Goal: Information Seeking & Learning: Learn about a topic

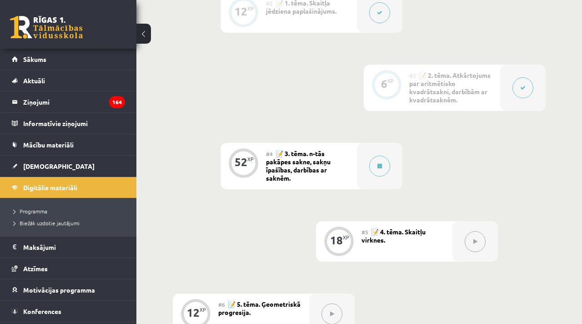
scroll to position [415, 0]
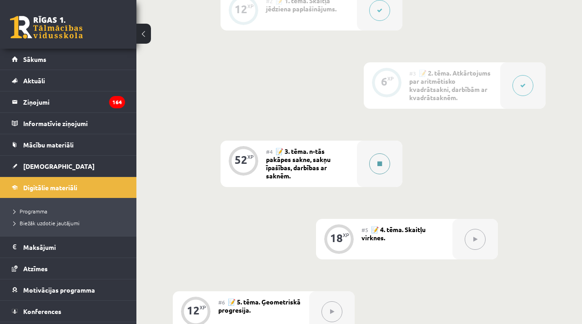
click at [379, 164] on icon at bounding box center [379, 163] width 5 height 5
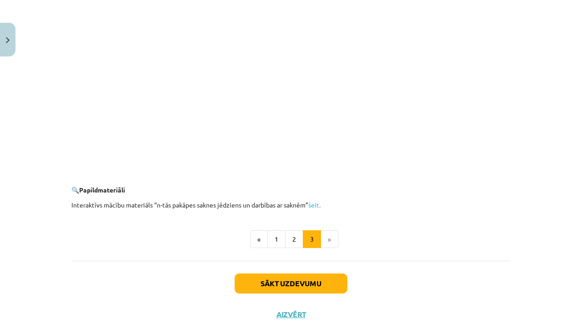
scroll to position [1662, 0]
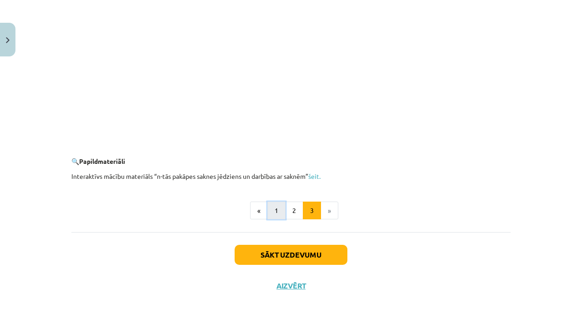
click at [277, 211] on button "1" at bounding box center [276, 210] width 18 height 18
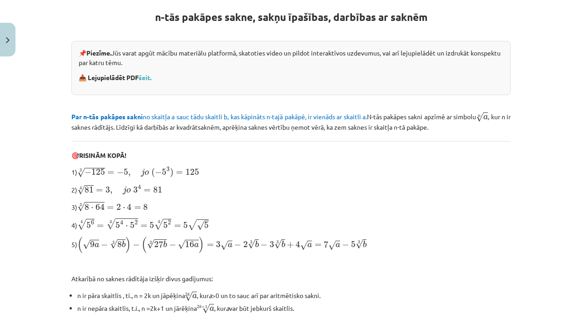
scroll to position [169, 0]
drag, startPoint x: 215, startPoint y: 225, endPoint x: 70, endPoint y: 220, distance: 144.6
click at [70, 220] on div "52 XP Saņemsi Sarežģīts 660 pilda Apraksts Uzdevums Palīdzība n-tās pakāpes sak…" at bounding box center [291, 163] width 450 height 542
copy p "4) 4 √ 5 6 = 4 √ 5 4 ⋅ 5 2 = 5 4 √ 5 2 = 5 √ √ 5"
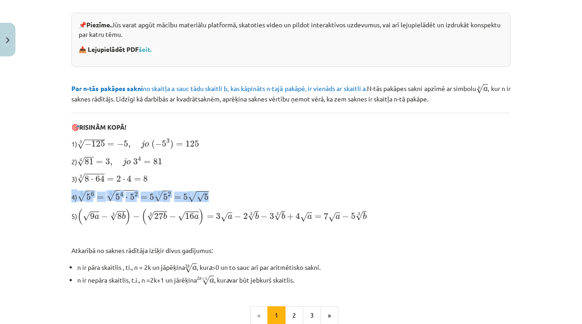
scroll to position [199, 0]
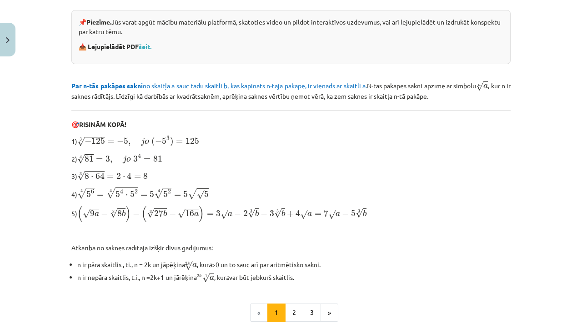
click at [255, 136] on p "1) 3 √ − 125 = − 5 , j o ( − 5 3 ) = 125 − 125 3 = − 5 , j o ( − 5 3 ) = 125" at bounding box center [290, 141] width 439 height 12
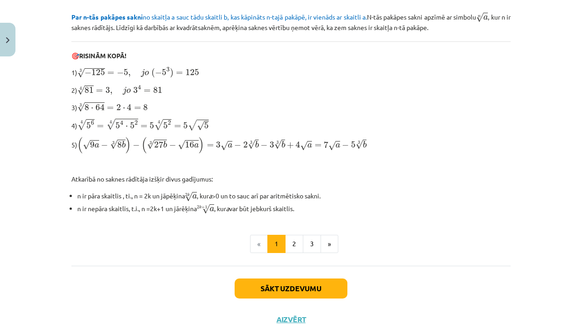
scroll to position [276, 0]
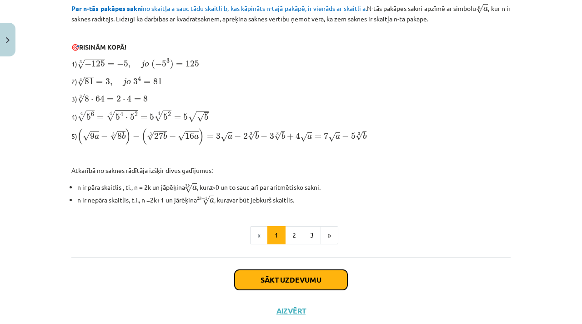
click at [280, 275] on button "Sākt uzdevumu" at bounding box center [291, 280] width 113 height 20
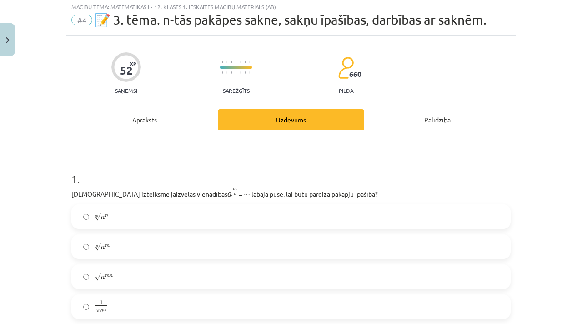
scroll to position [23, 0]
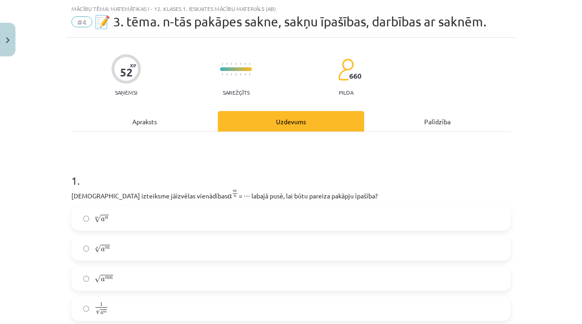
click at [134, 123] on div "Apraksts" at bounding box center [144, 121] width 146 height 20
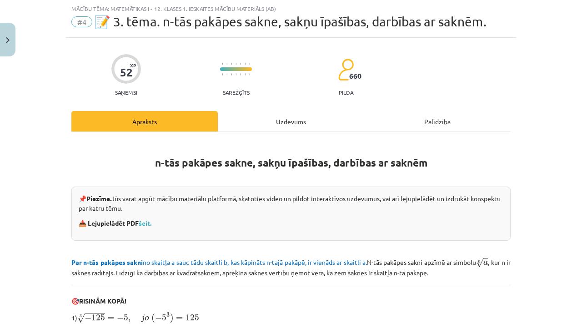
scroll to position [299, 0]
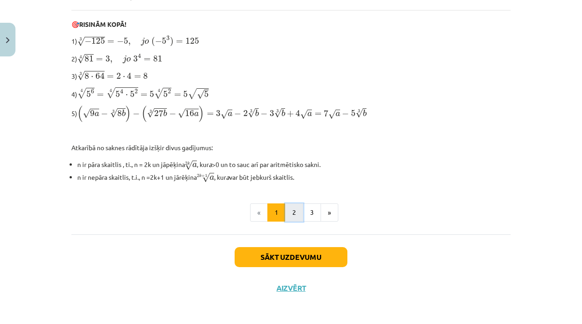
click at [294, 212] on button "2" at bounding box center [294, 212] width 18 height 18
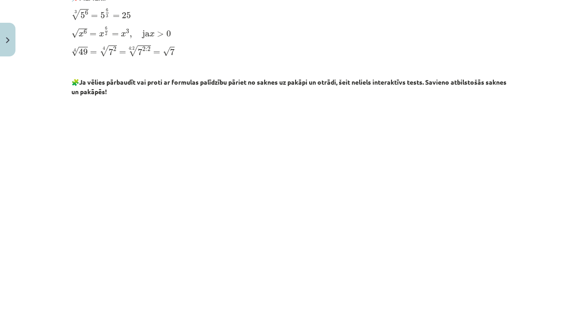
scroll to position [257, 0]
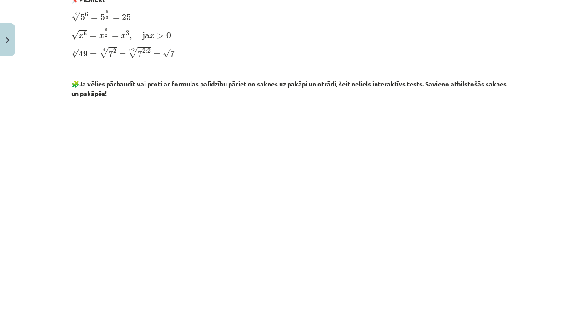
drag, startPoint x: 230, startPoint y: 87, endPoint x: 383, endPoint y: 94, distance: 153.8
click at [383, 94] on p "🧩 Ja vēlies pārbaudīt vai proti ar formulas palīdzību pāriet no saknes uz pakāp…" at bounding box center [290, 88] width 439 height 19
drag, startPoint x: 411, startPoint y: 87, endPoint x: 280, endPoint y: 99, distance: 131.4
click at [280, 98] on p "🧩 Ja vēlies pārbaudīt vai proti ar formulas palīdzību pāriet no saknes uz pakāp…" at bounding box center [290, 88] width 439 height 19
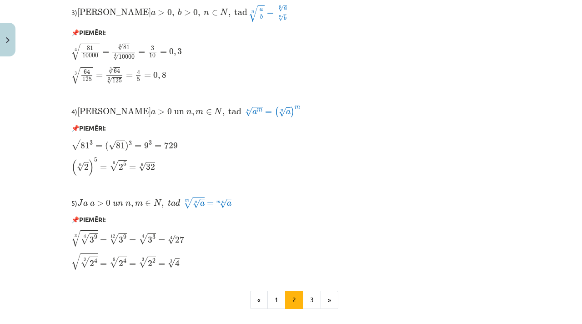
scroll to position [692, 0]
click at [307, 304] on button "3" at bounding box center [312, 299] width 18 height 18
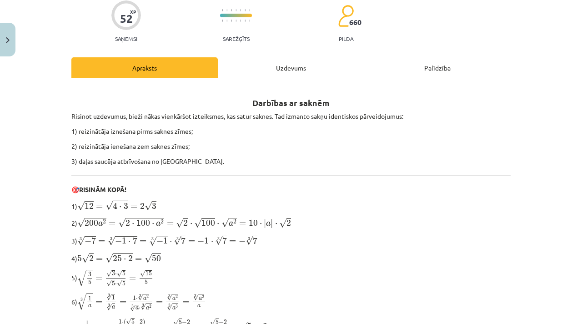
scroll to position [88, 0]
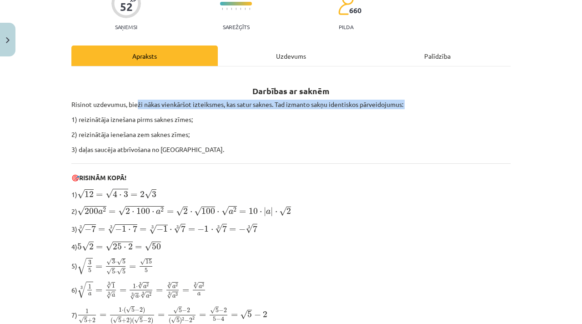
drag, startPoint x: 147, startPoint y: 105, endPoint x: 304, endPoint y: 111, distance: 157.8
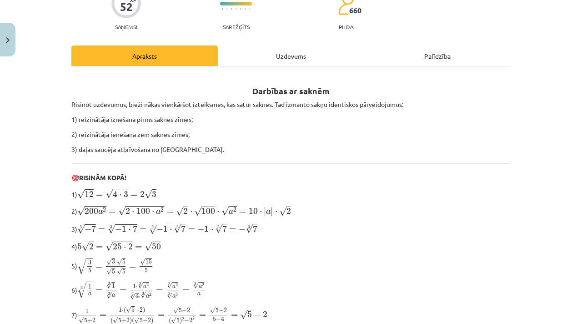
click at [318, 122] on p "1) reizinātāja iznešana pirms saknes zīmes;" at bounding box center [290, 120] width 439 height 10
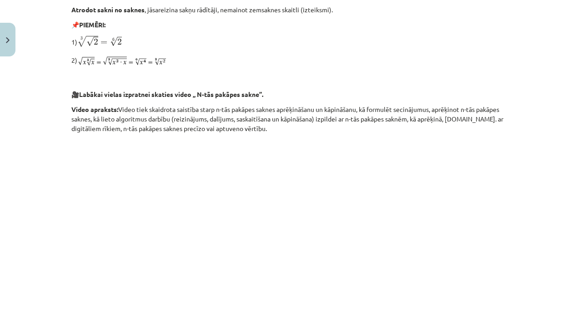
scroll to position [700, 0]
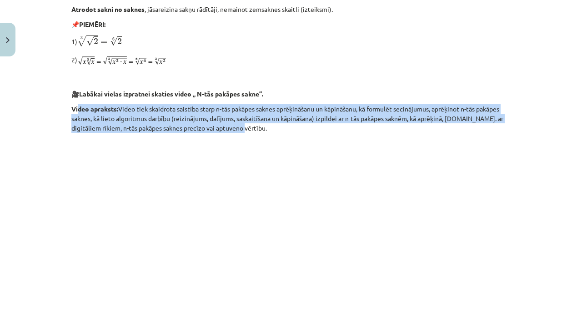
drag, startPoint x: 77, startPoint y: 111, endPoint x: 242, endPoint y: 131, distance: 166.2
click at [242, 131] on p "Video apraksts: Video tiek skaidrota saistība starp n-tās pakāpes saknes aprēķi…" at bounding box center [290, 118] width 439 height 29
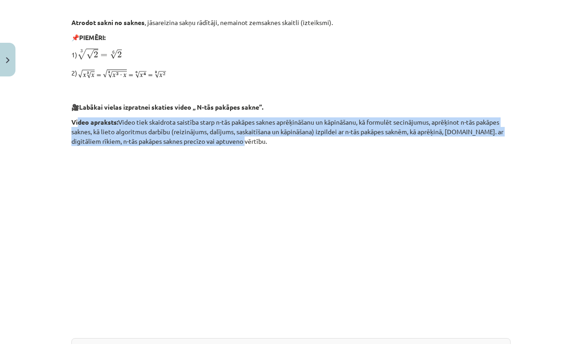
scroll to position [710, 0]
